Goal: Navigation & Orientation: Find specific page/section

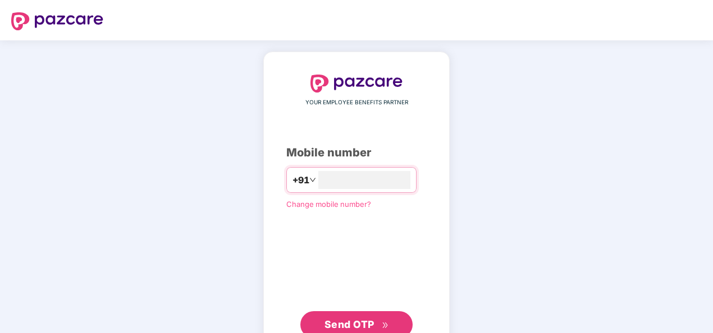
type input "**********"
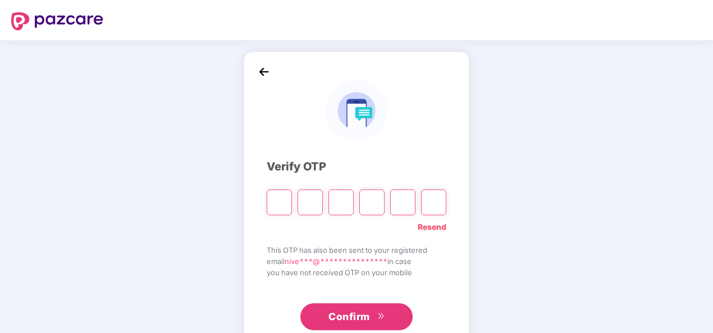
type input "*"
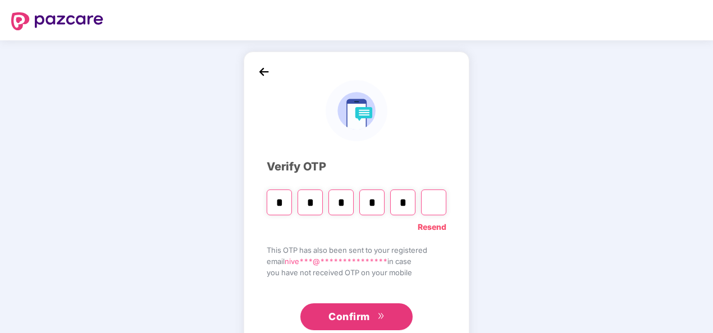
type input "*"
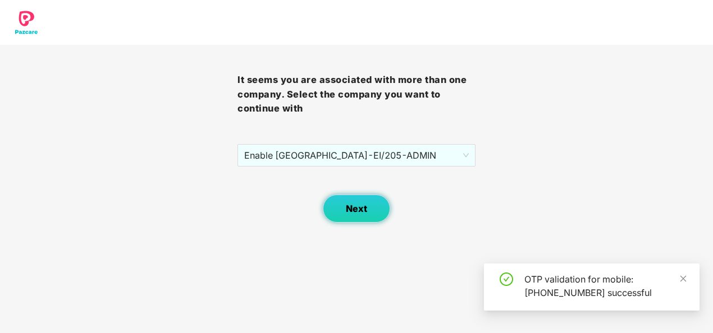
click at [354, 202] on button "Next" at bounding box center [356, 209] width 67 height 28
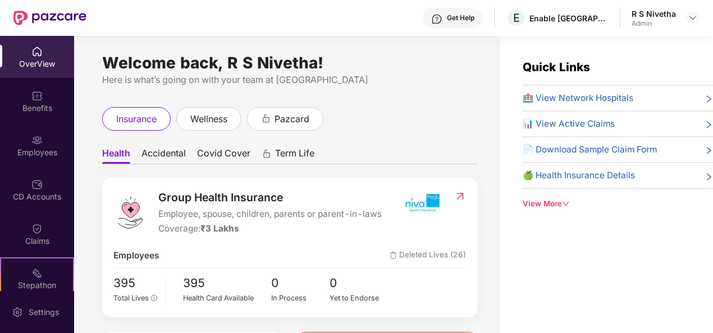
click at [168, 156] on span "Accidental" at bounding box center [163, 156] width 44 height 16
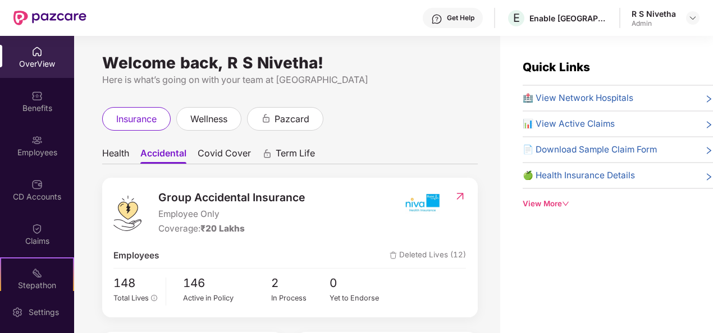
click at [49, 46] on div "OverView" at bounding box center [37, 57] width 74 height 42
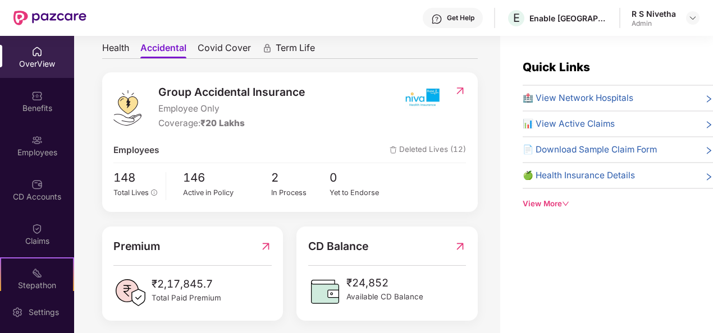
scroll to position [122, 0]
